Goal: Check status: Check status

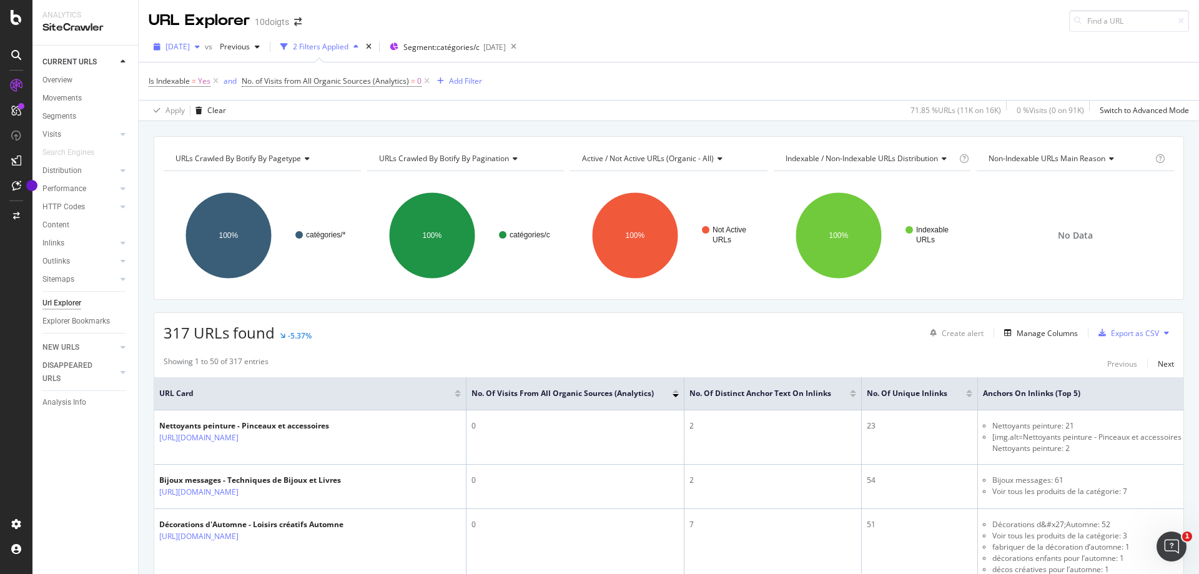
click at [190, 47] on span "[DATE]" at bounding box center [178, 46] width 24 height 11
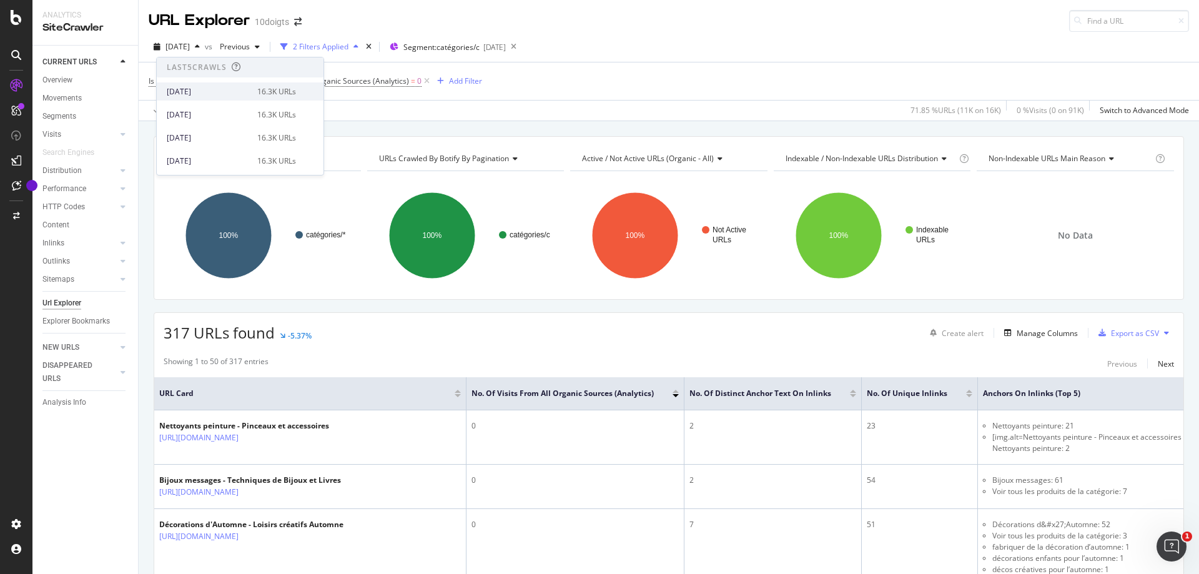
click at [231, 91] on div "[DATE]" at bounding box center [208, 91] width 83 height 11
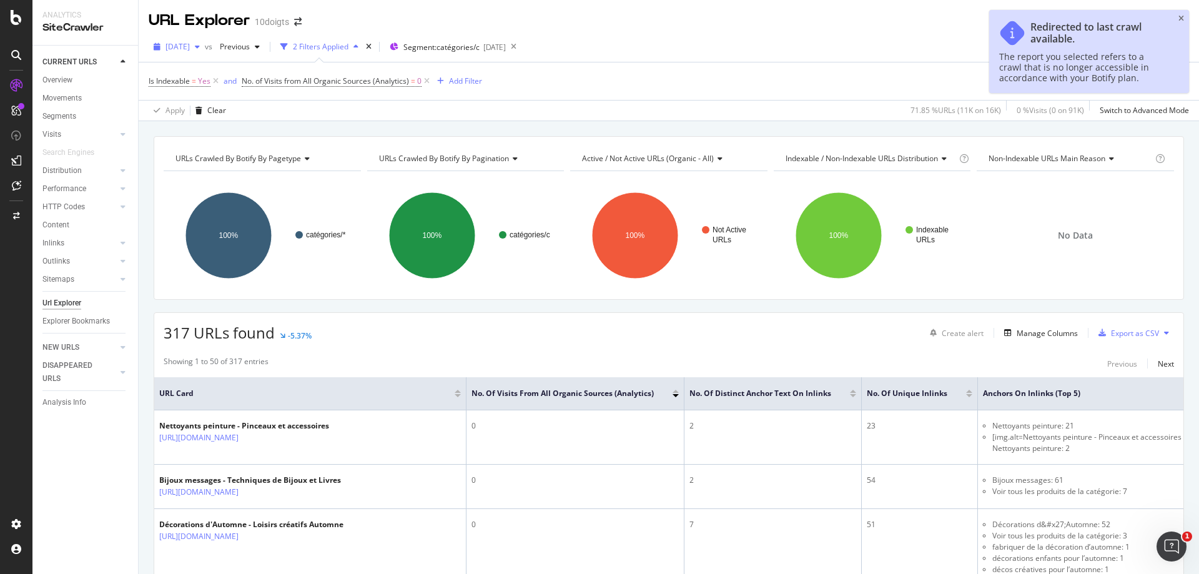
click at [190, 49] on span "[DATE]" at bounding box center [178, 46] width 24 height 11
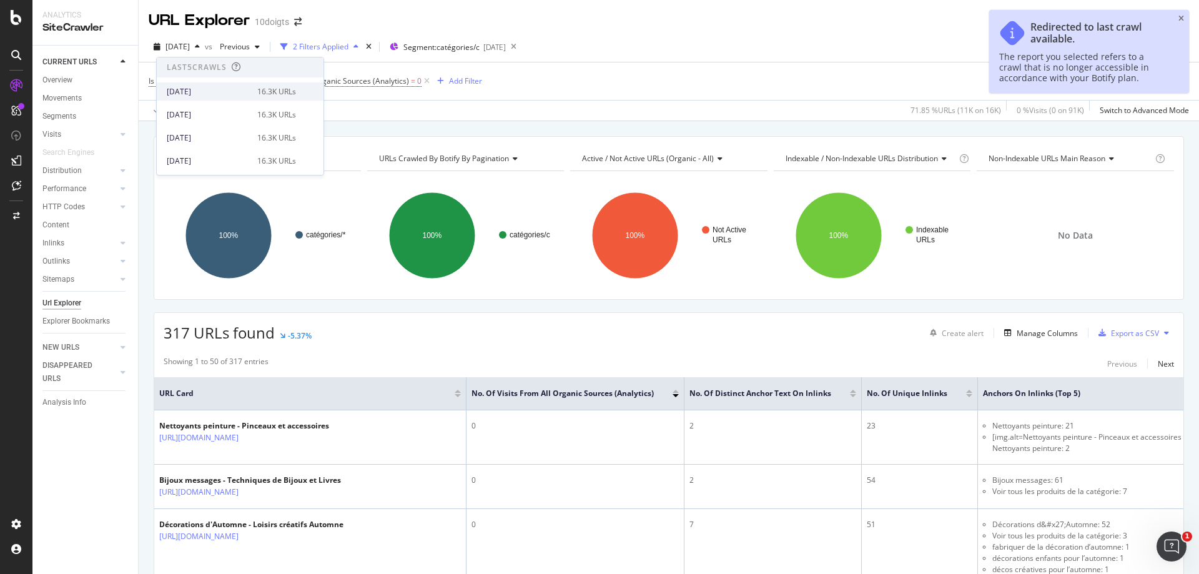
click at [205, 88] on div "[DATE]" at bounding box center [208, 91] width 83 height 11
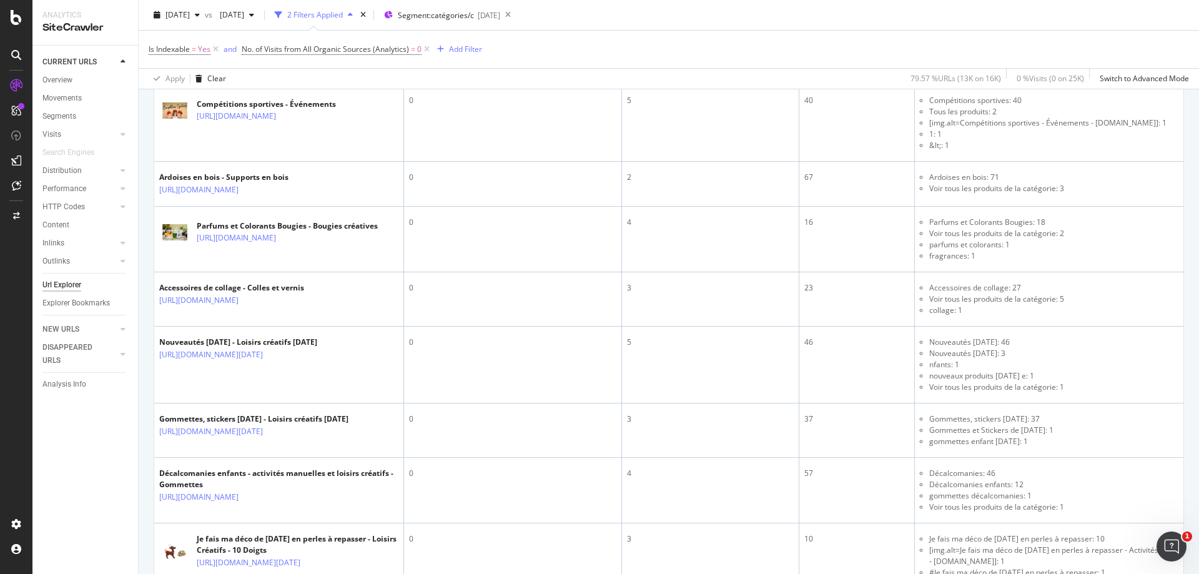
scroll to position [1124, 0]
